Goal: Check status: Check status

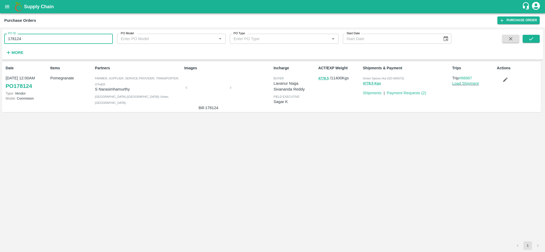
click at [44, 40] on input "178124" at bounding box center [58, 39] width 108 height 10
paste input "text"
type input "178365"
click at [531, 38] on icon "submit" at bounding box center [531, 39] width 6 height 6
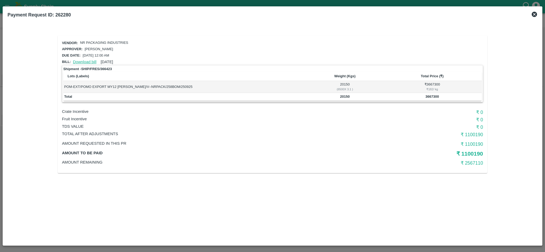
click at [82, 61] on link "Download bill" at bounding box center [84, 62] width 23 height 4
click at [344, 95] on b "20150" at bounding box center [345, 97] width 10 height 4
copy b "20150"
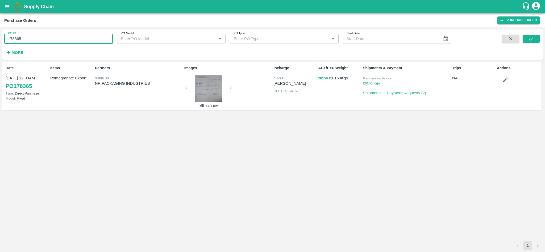
click at [55, 43] on input "178365" at bounding box center [58, 39] width 108 height 10
paste input "text"
type input "178676"
click at [535, 40] on button "submit" at bounding box center [530, 39] width 17 height 8
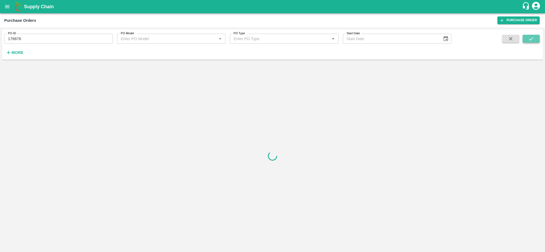
click at [535, 40] on button "submit" at bounding box center [530, 39] width 17 height 8
